Goal: Task Accomplishment & Management: Complete application form

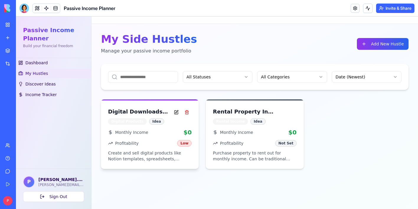
click at [158, 134] on div "Monthly Income $0" at bounding box center [150, 133] width 84 height 8
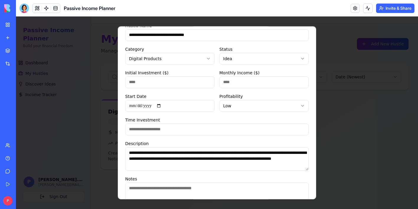
scroll to position [26, 0]
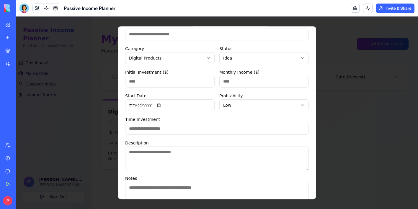
click at [341, 153] on div at bounding box center [217, 113] width 402 height 193
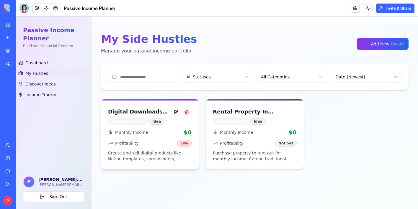
click at [165, 127] on div "Digital Downloads (Templates & Tools) Digital Products Idea" at bounding box center [150, 115] width 98 height 28
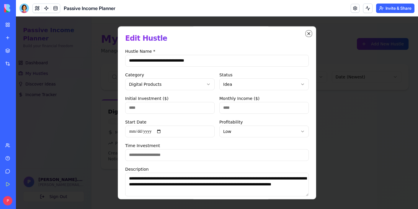
click at [309, 32] on icon "button" at bounding box center [309, 33] width 5 height 5
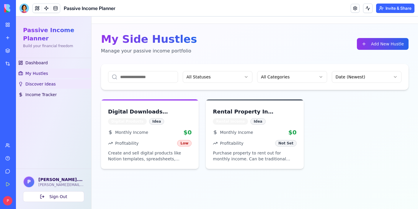
click at [54, 83] on link "Discover Ideas" at bounding box center [53, 83] width 75 height 9
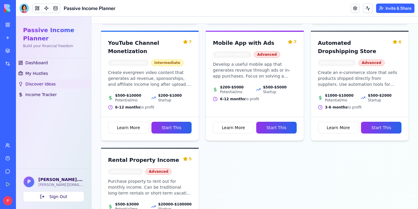
scroll to position [383, 0]
